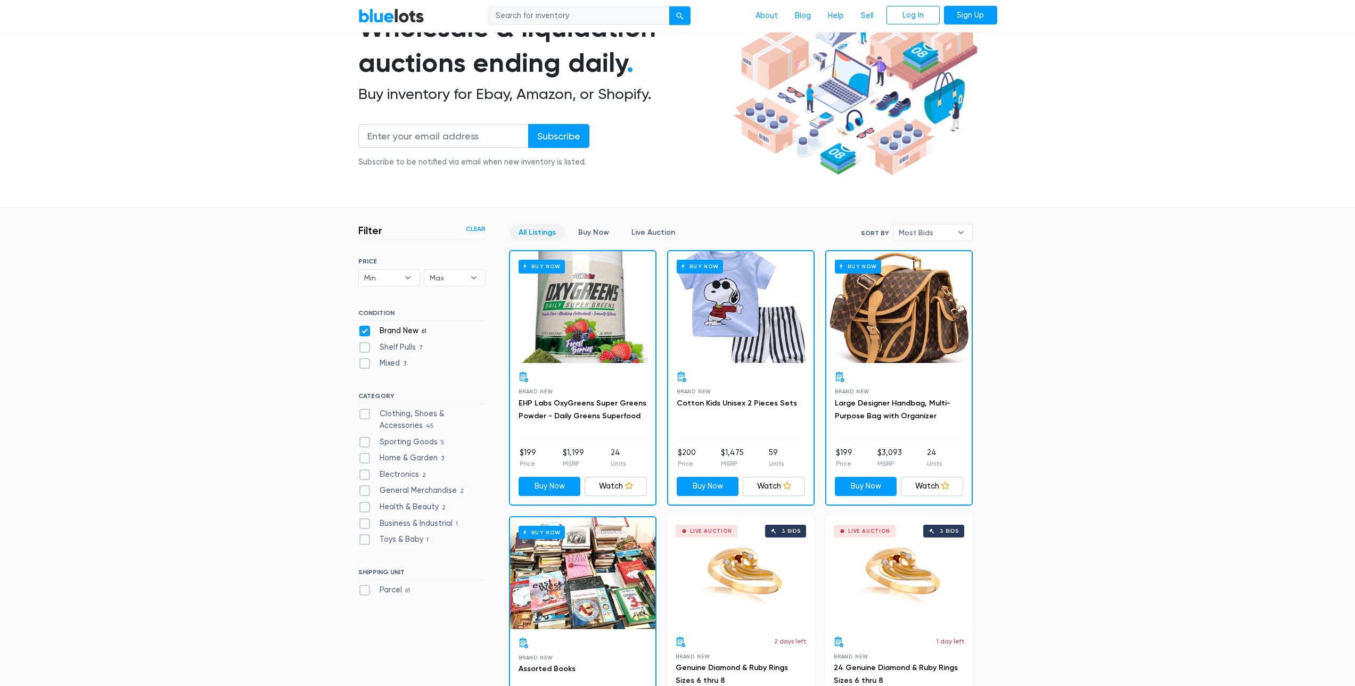
scroll to position [160, 0]
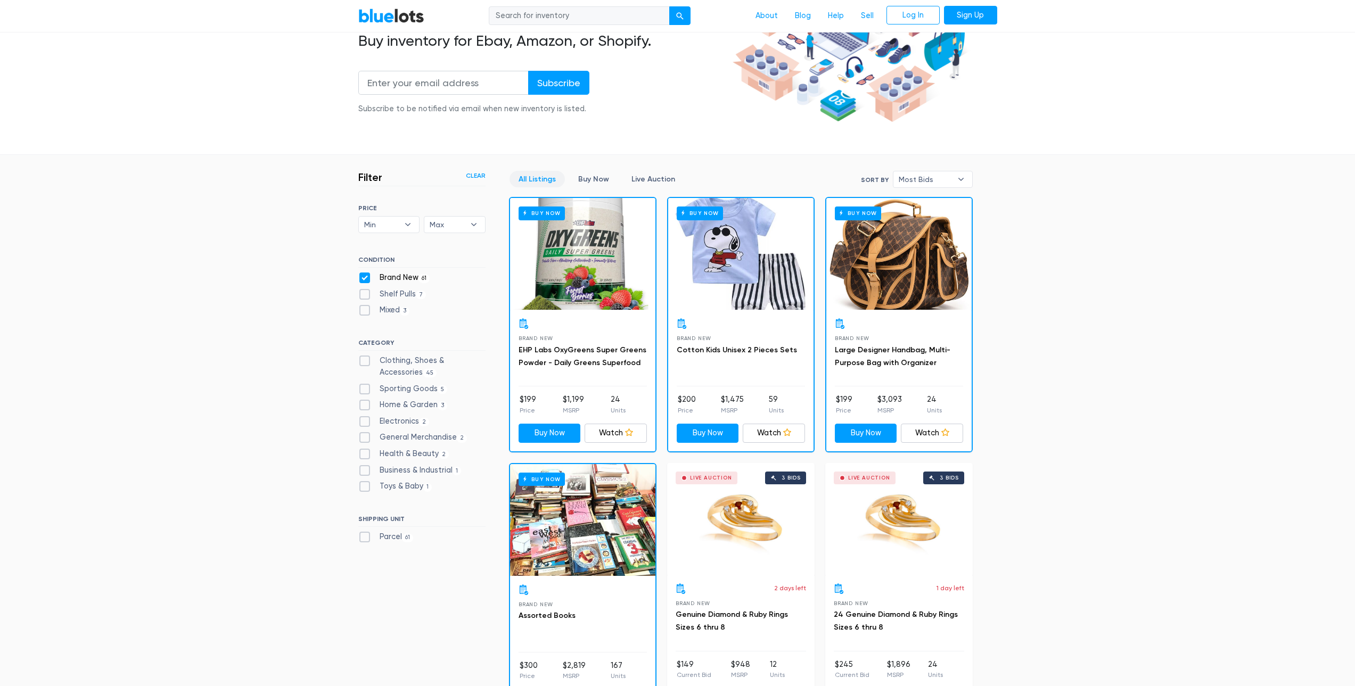
click at [362, 297] on label "Shelf Pulls 7" at bounding box center [392, 295] width 68 height 12
click at [362, 295] on Pulls"] "Shelf Pulls 7" at bounding box center [361, 292] width 7 height 7
checkbox Pulls"] "true"
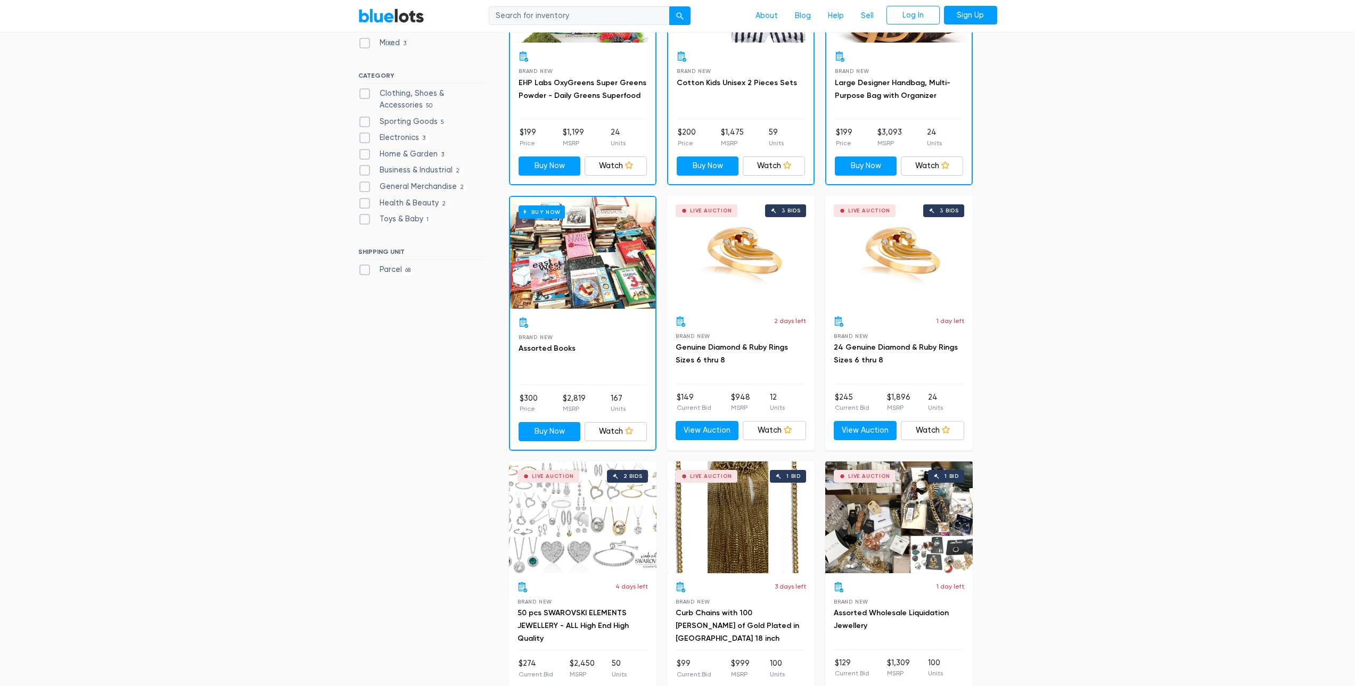
scroll to position [446, 0]
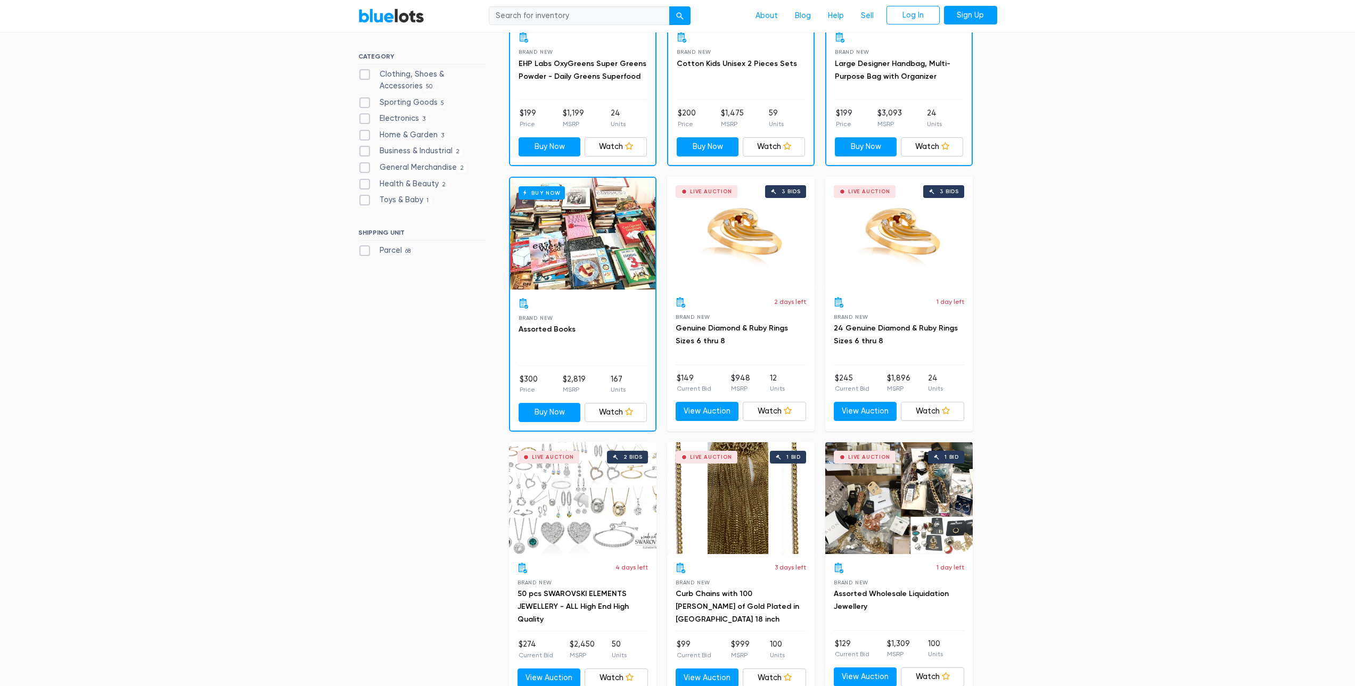
click at [895, 273] on div "Live Auction 3 bids" at bounding box center [898, 233] width 147 height 112
